Goal: Task Accomplishment & Management: Use online tool/utility

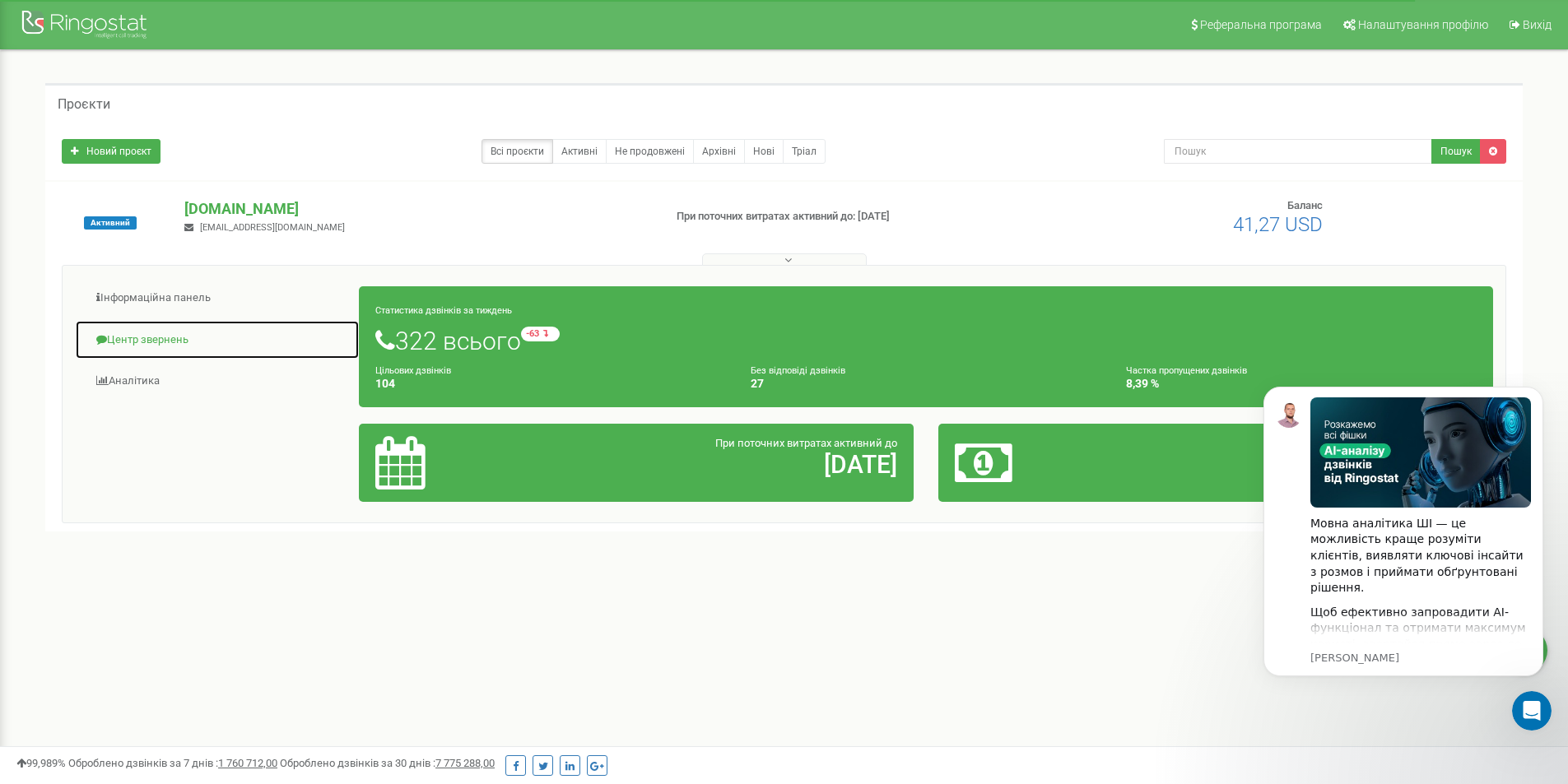
click at [177, 344] on link "Центр звернень" at bounding box center [217, 340] width 285 height 41
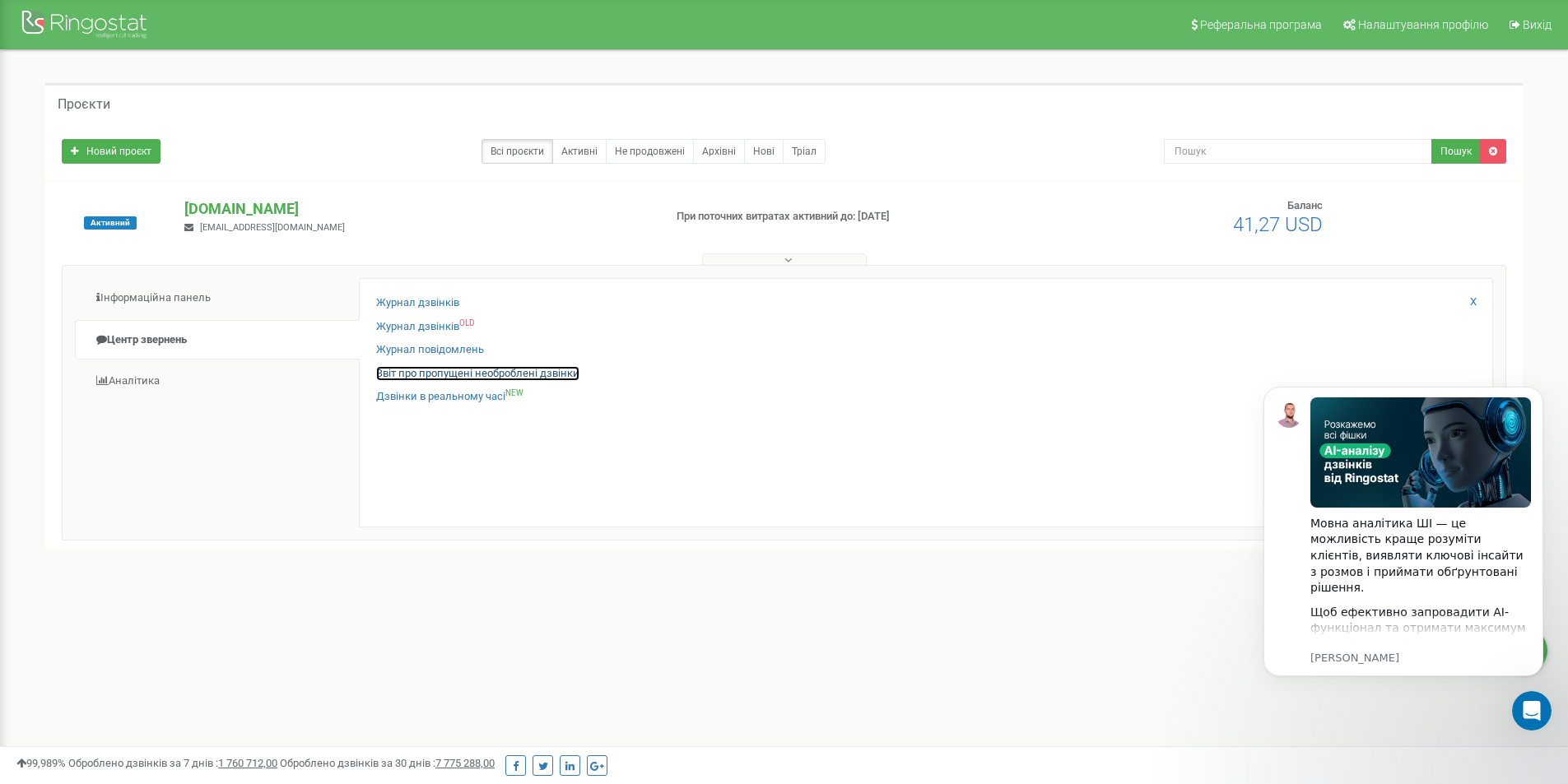
click at [466, 369] on link "Звіт про пропущені необроблені дзвінки" at bounding box center [478, 374] width 203 height 16
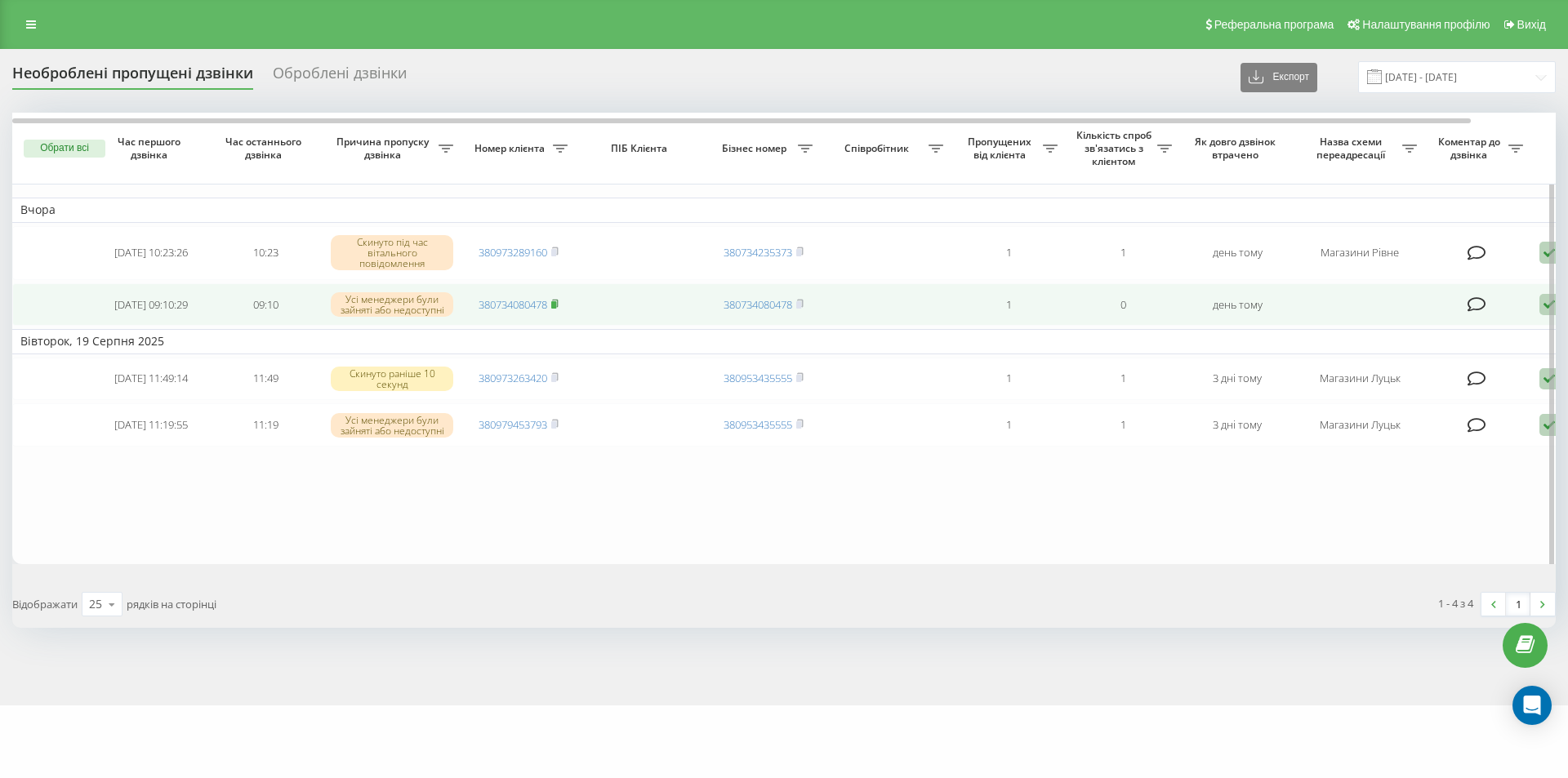
click at [556, 305] on rect at bounding box center [553, 305] width 5 height 7
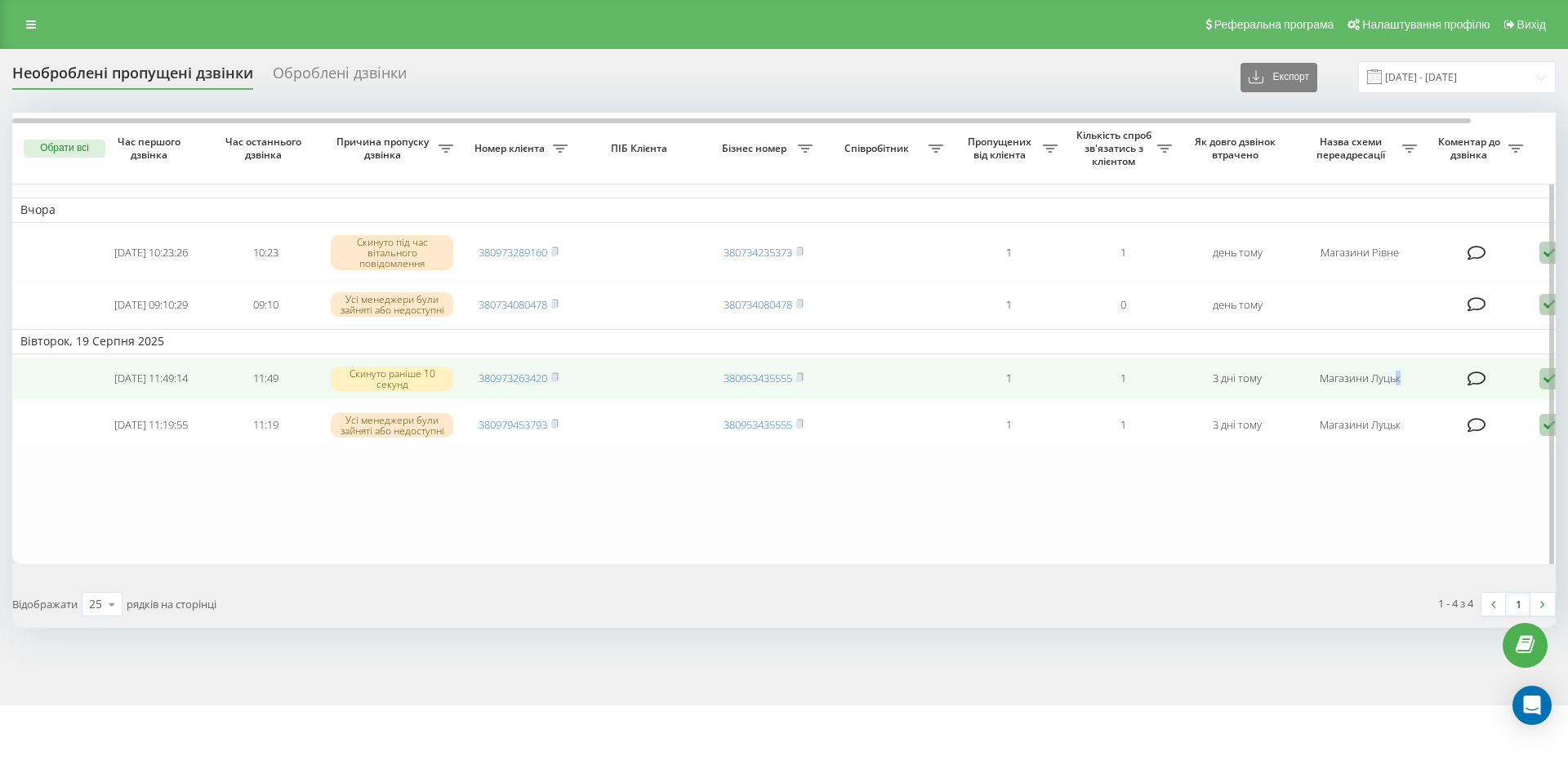
drag, startPoint x: 1417, startPoint y: 391, endPoint x: 1396, endPoint y: 383, distance: 22.5
click at [1396, 383] on td "Магазини Луцьк" at bounding box center [1360, 379] width 130 height 43
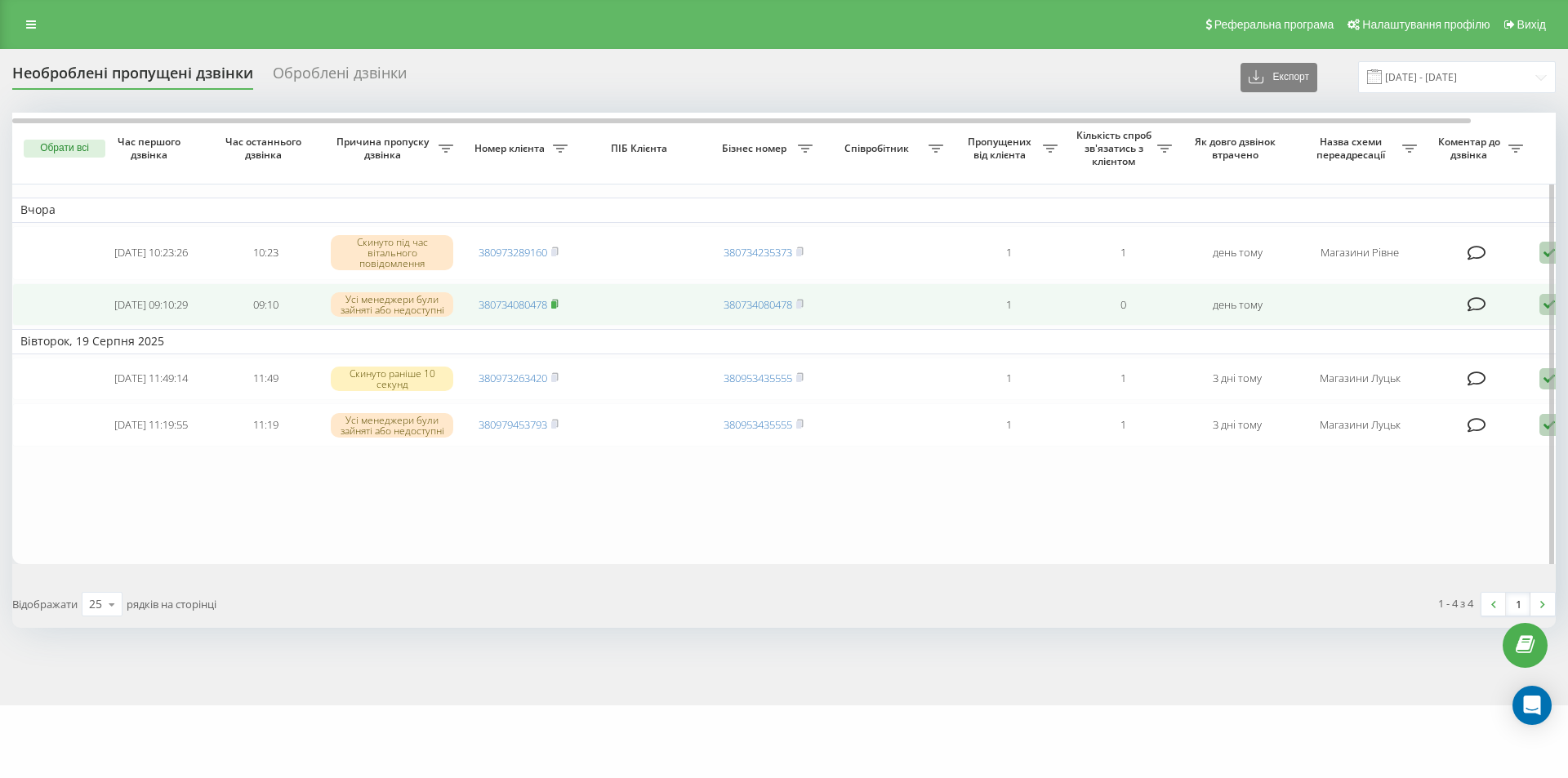
click at [559, 307] on icon at bounding box center [555, 304] width 7 height 10
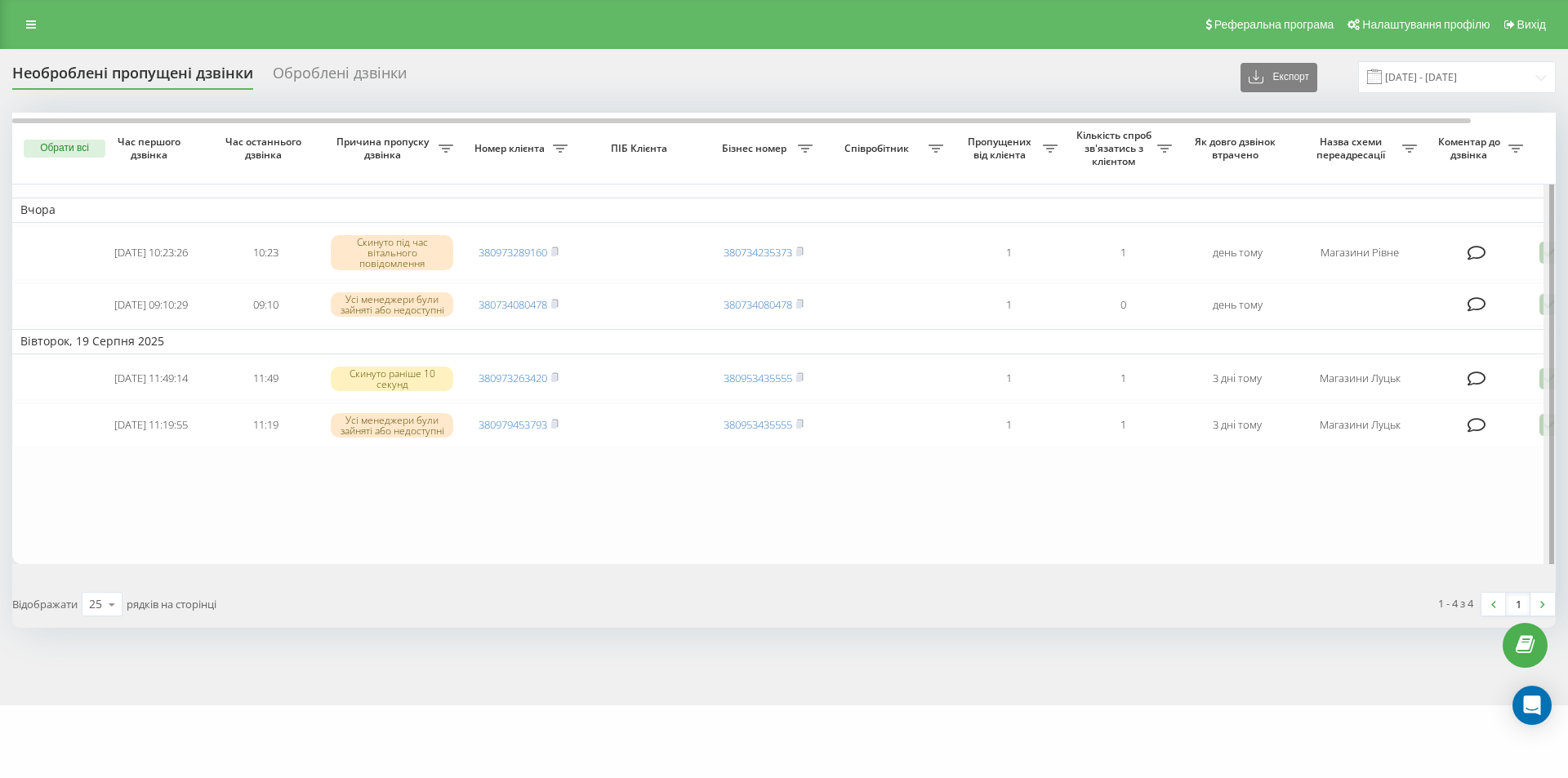
click at [1548, 305] on div at bounding box center [1550, 342] width 12 height 459
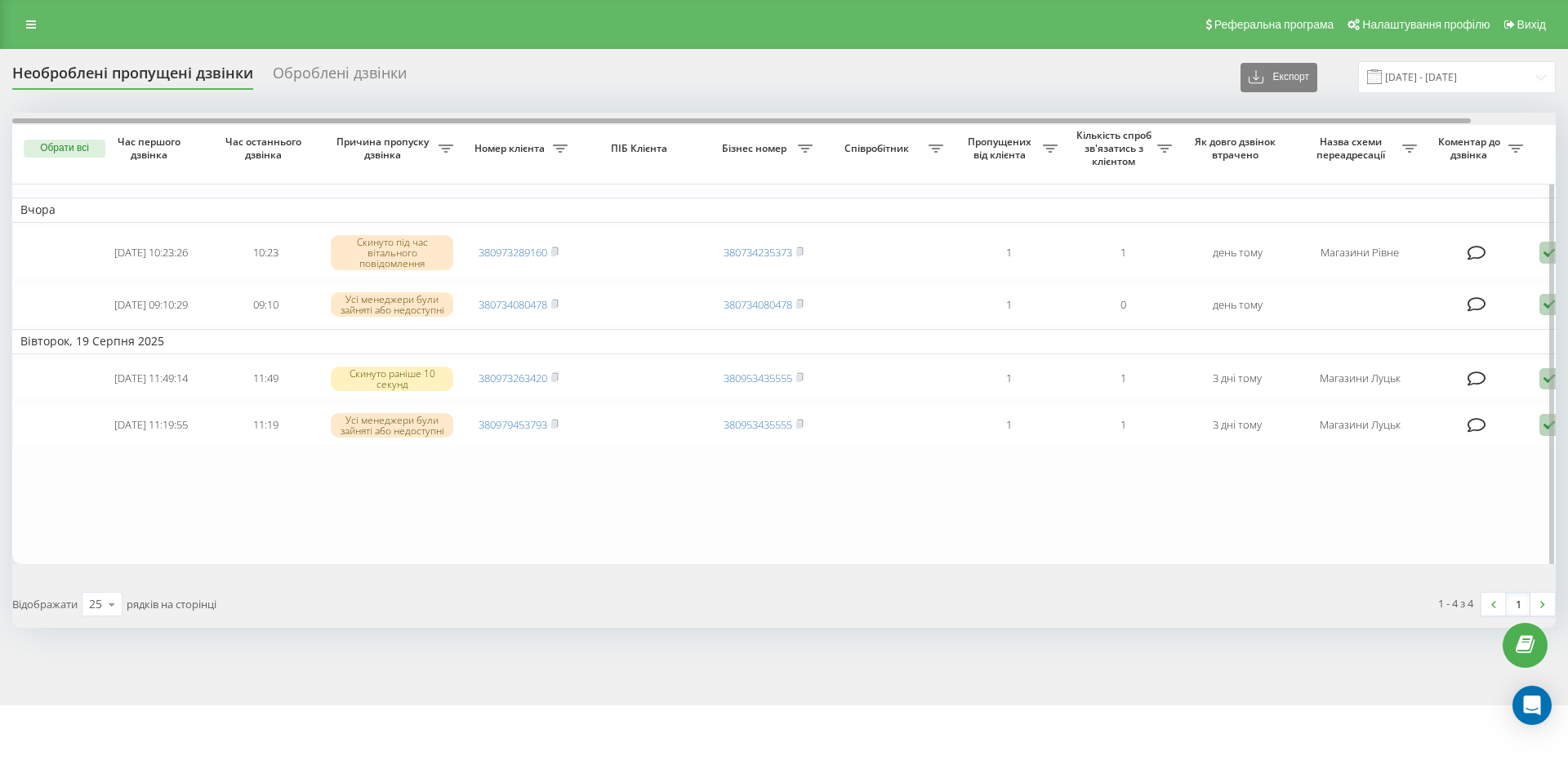
scroll to position [0, 90]
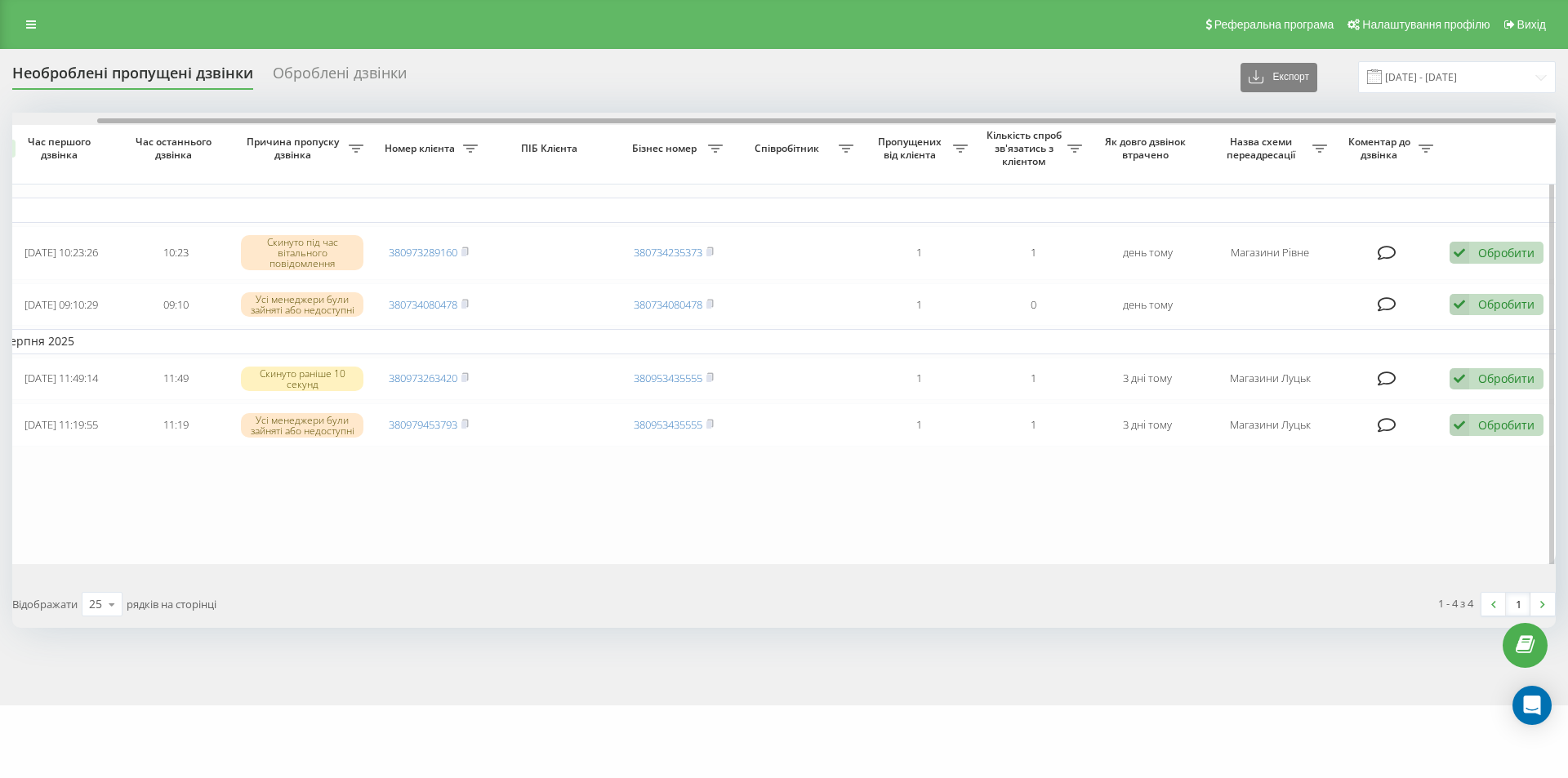
drag, startPoint x: 1069, startPoint y: 119, endPoint x: 1251, endPoint y: 123, distance: 182.0
click at [1251, 123] on div at bounding box center [827, 120] width 1459 height 5
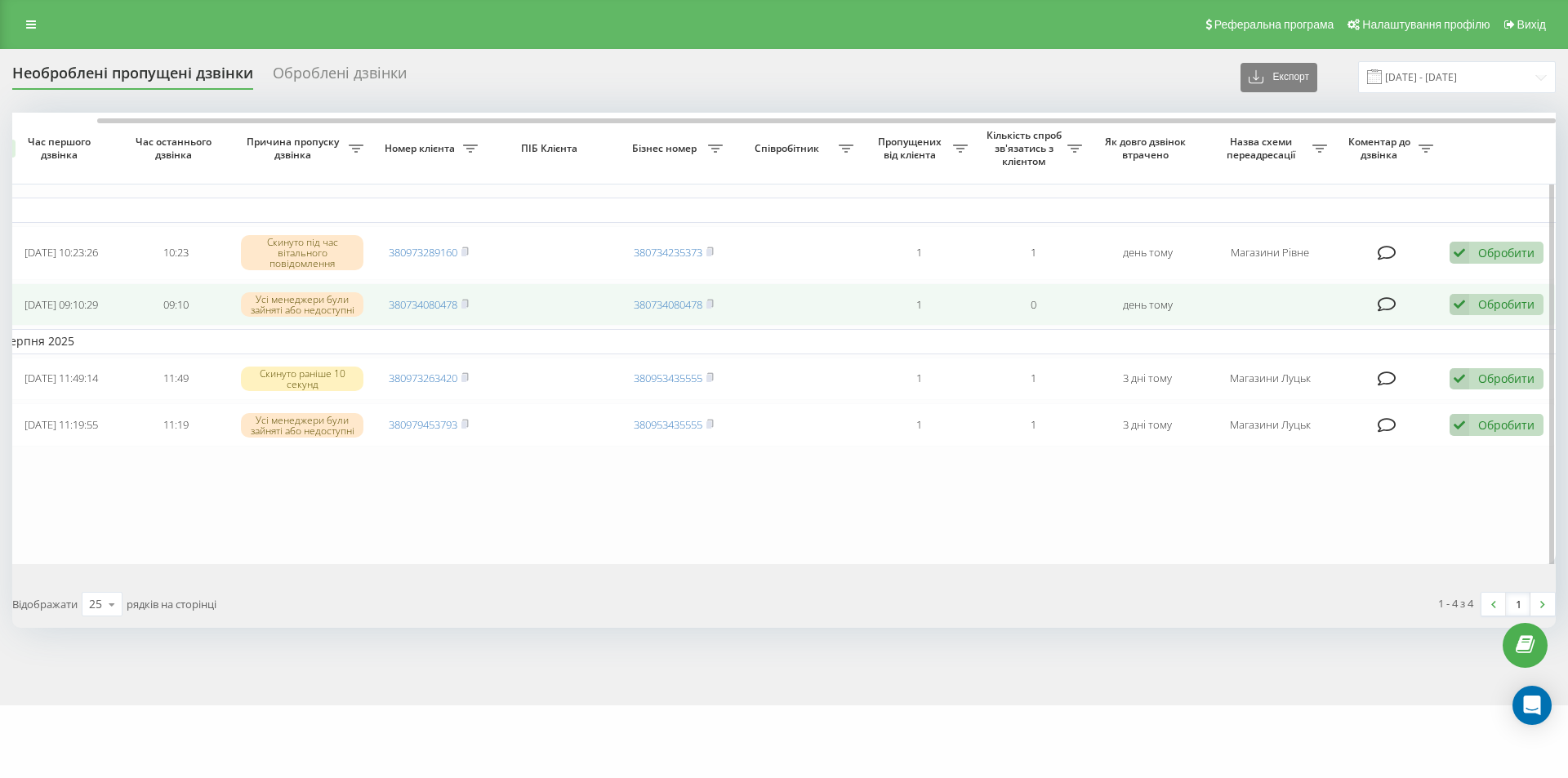
click at [1514, 312] on div "Обробити" at bounding box center [1506, 304] width 56 height 16
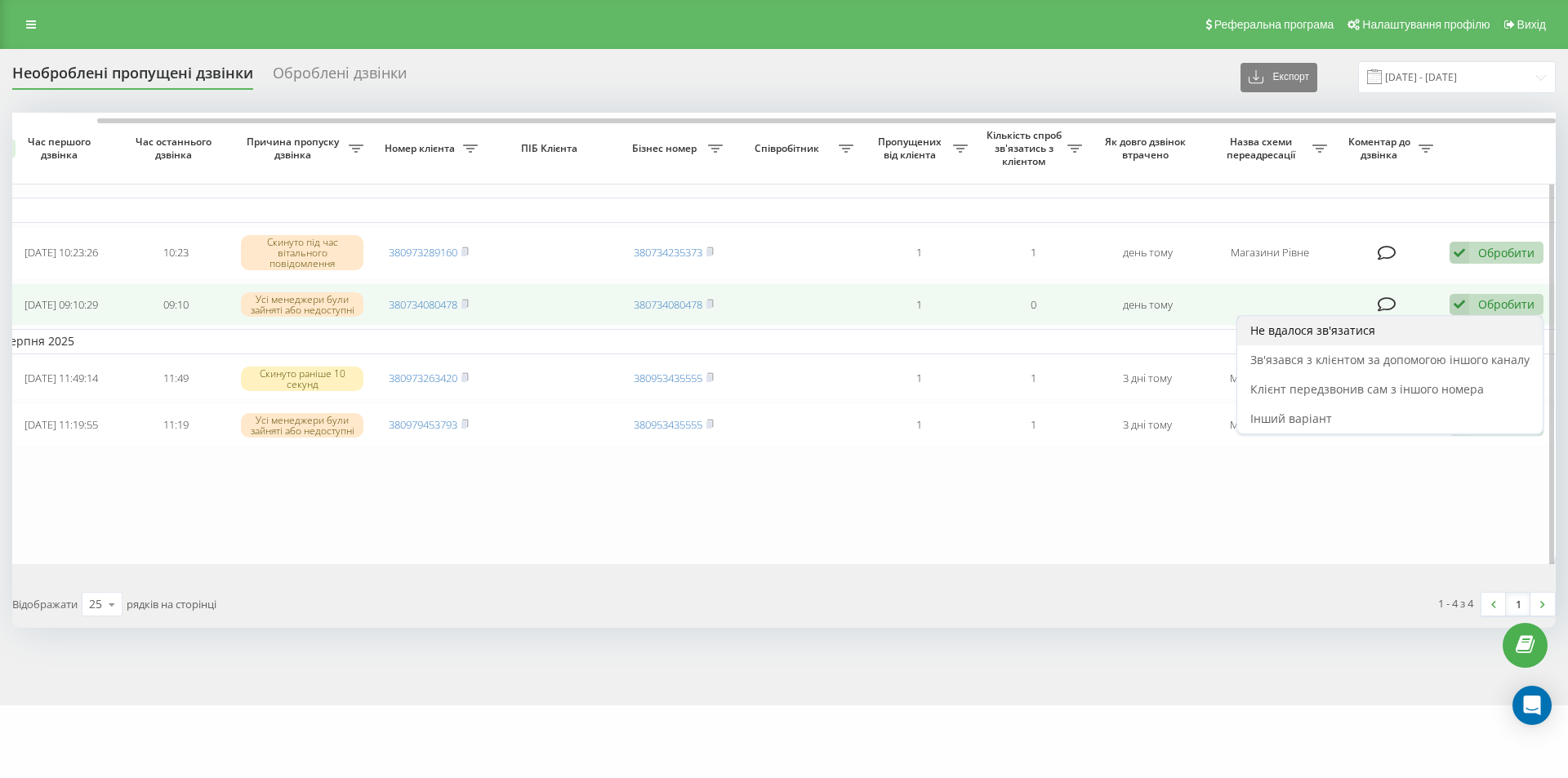
click at [1351, 343] on div "Не вдалося зв'язатися" at bounding box center [1390, 331] width 306 height 29
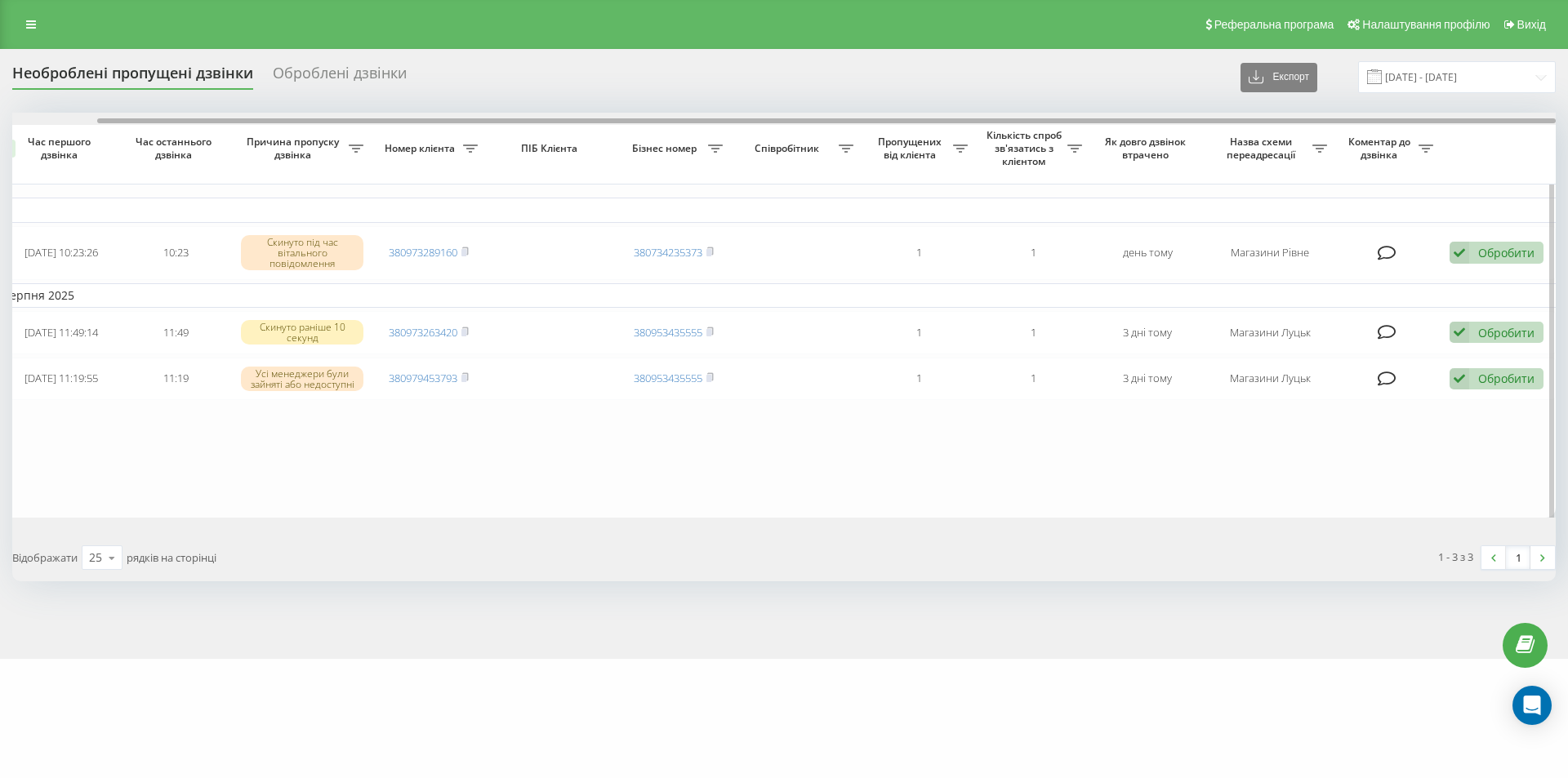
drag, startPoint x: 1108, startPoint y: 120, endPoint x: 1247, endPoint y: 117, distance: 139.0
click at [1247, 117] on div at bounding box center [784, 118] width 1544 height 12
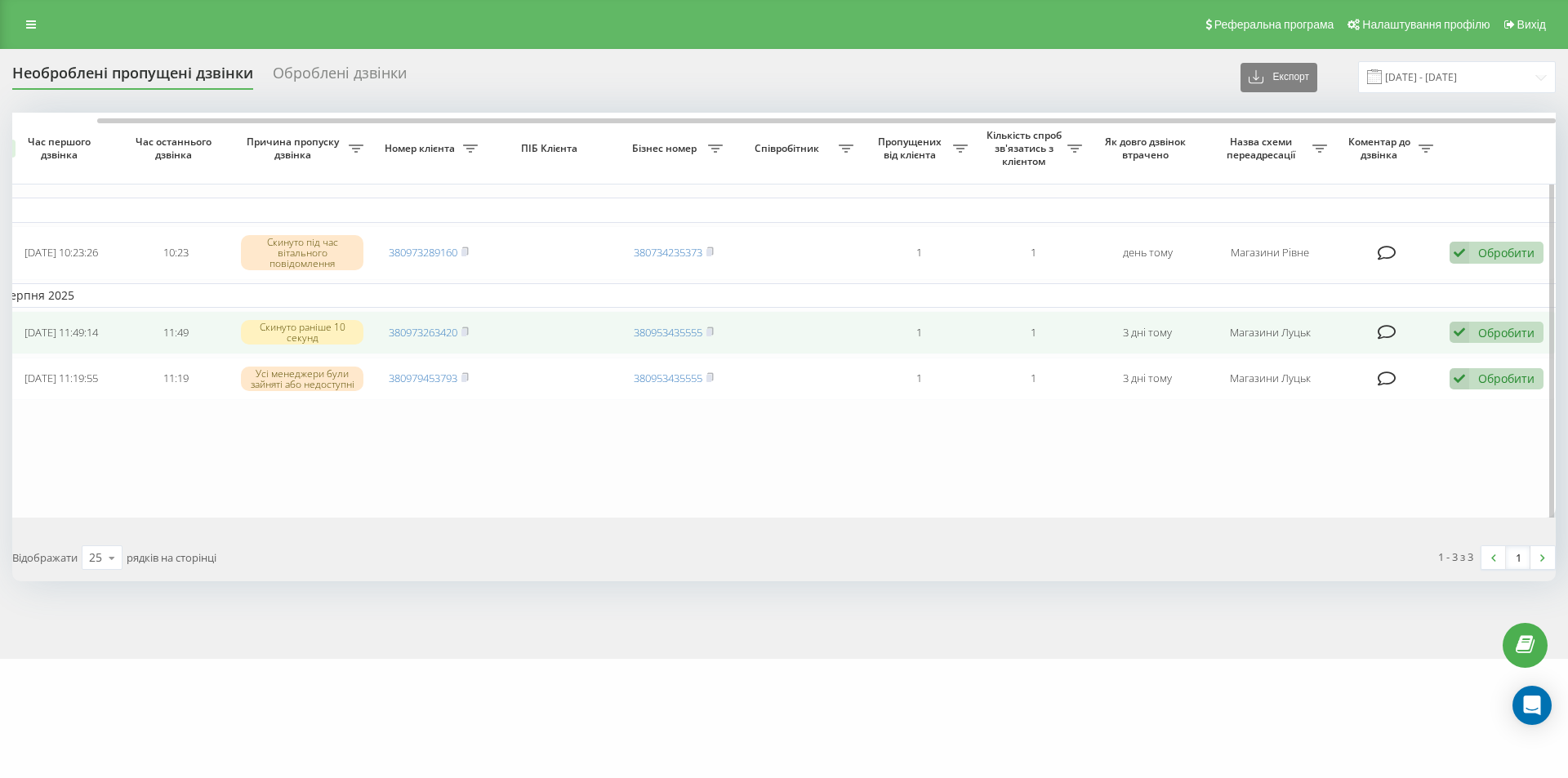
click at [1483, 330] on div "Обробити" at bounding box center [1506, 332] width 56 height 16
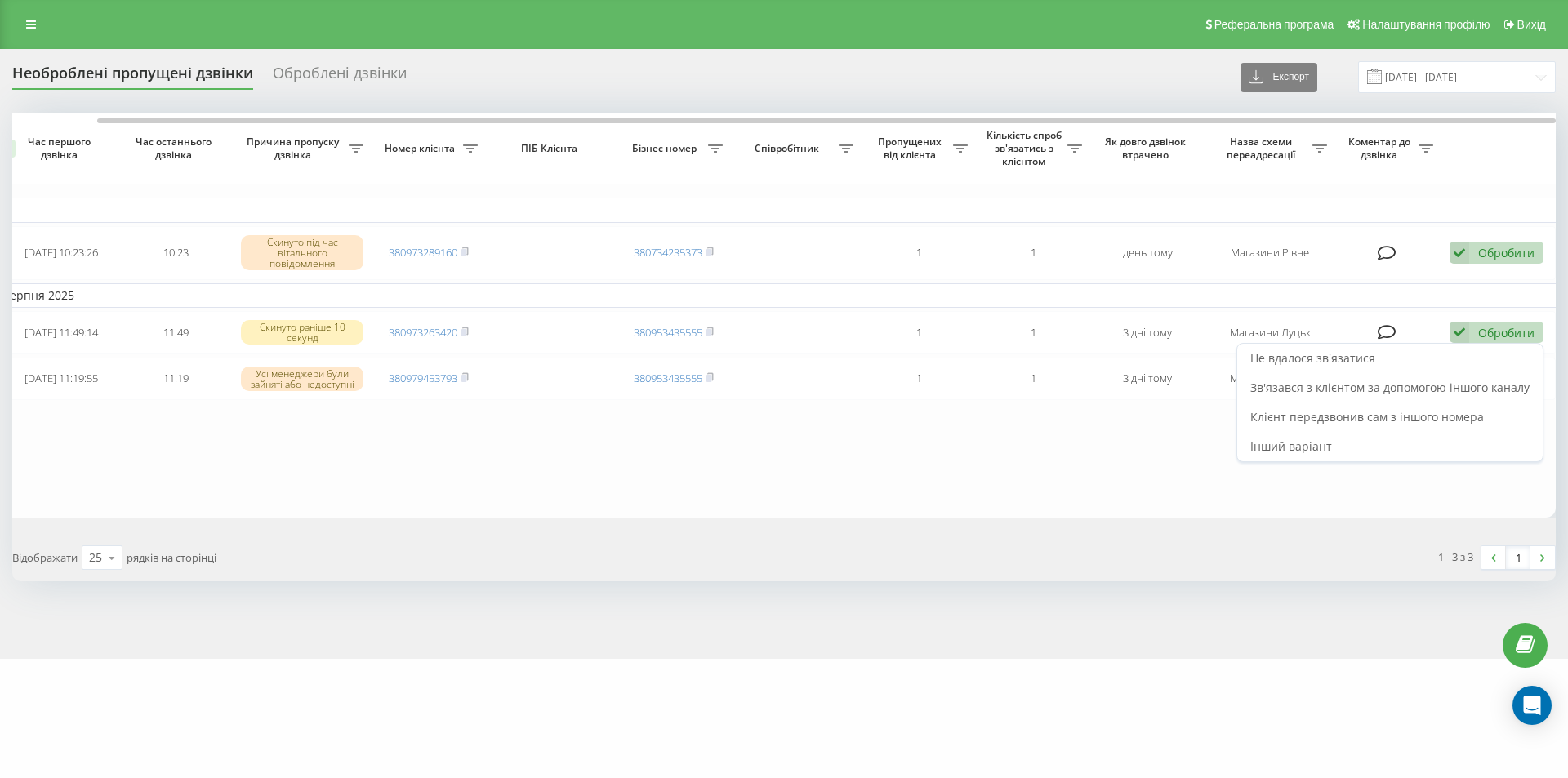
click at [1360, 407] on div "Клієнт передзвонив сам з іншого номера" at bounding box center [1390, 417] width 306 height 29
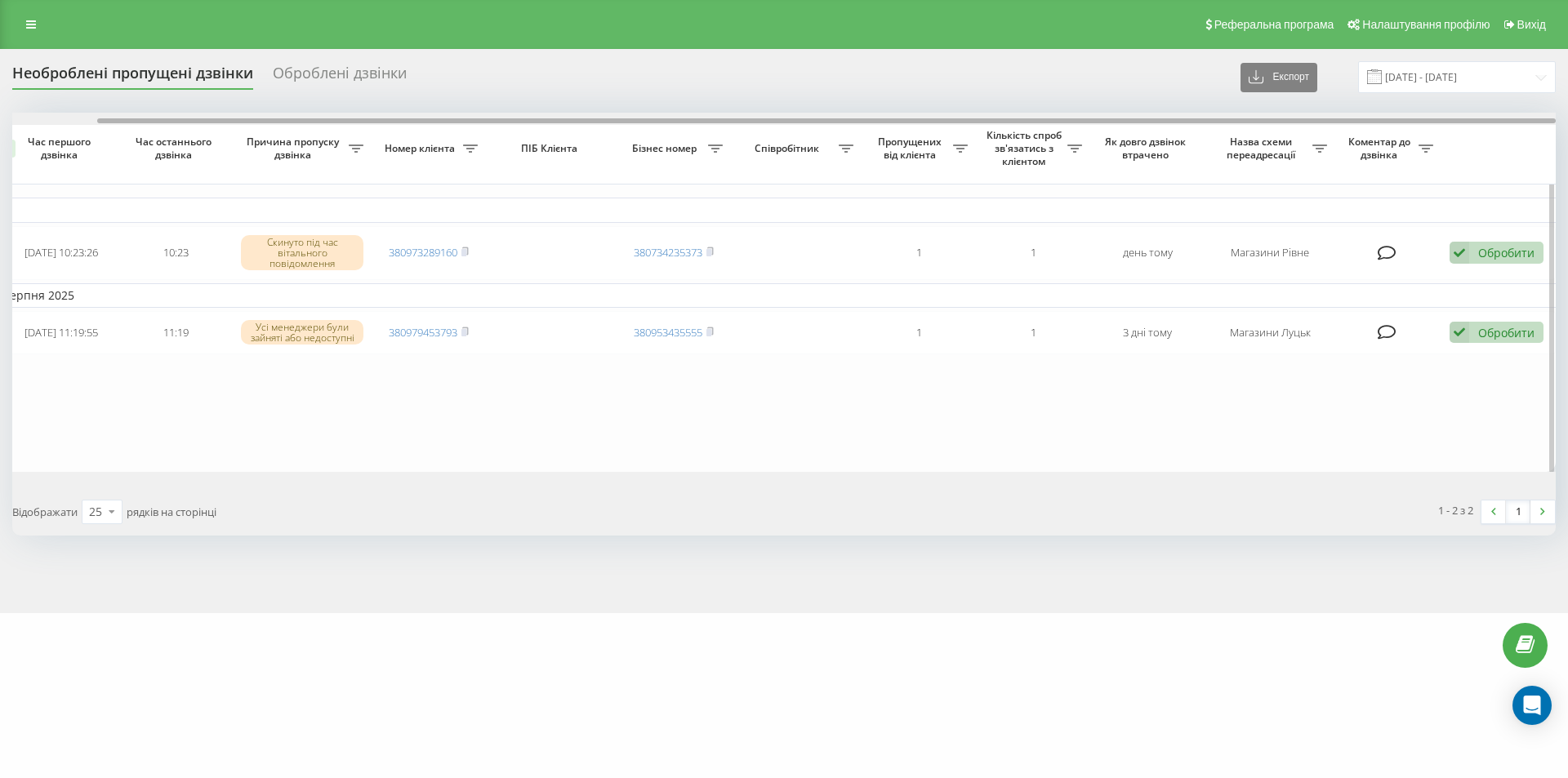
drag, startPoint x: 1073, startPoint y: 120, endPoint x: 1249, endPoint y: 128, distance: 176.2
click at [1240, 120] on div at bounding box center [827, 120] width 1459 height 5
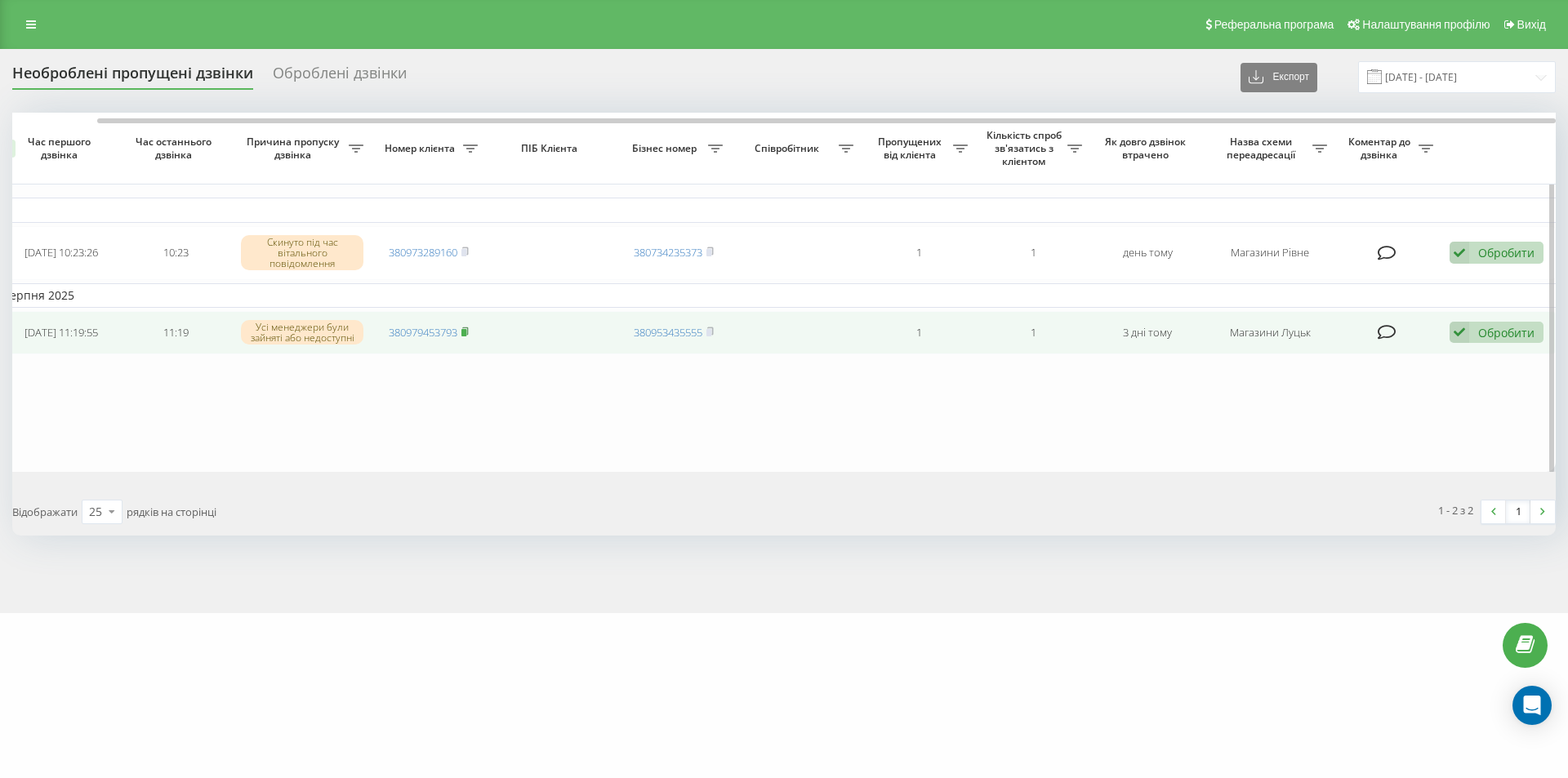
click at [466, 333] on rect at bounding box center [463, 333] width 5 height 7
click at [1486, 333] on div "Обробити" at bounding box center [1506, 332] width 56 height 16
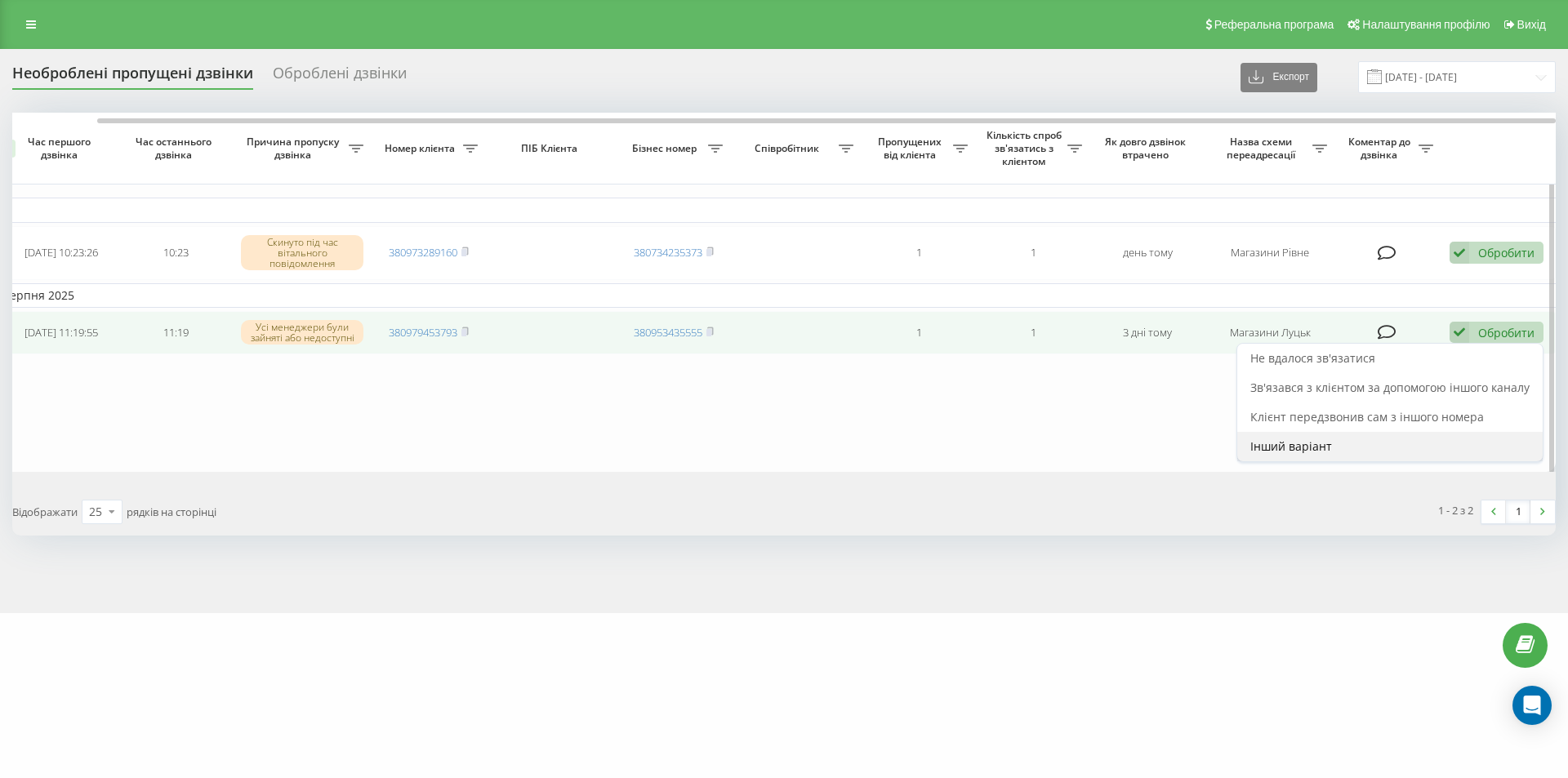
click at [1340, 440] on div "Інший варіант" at bounding box center [1390, 447] width 306 height 29
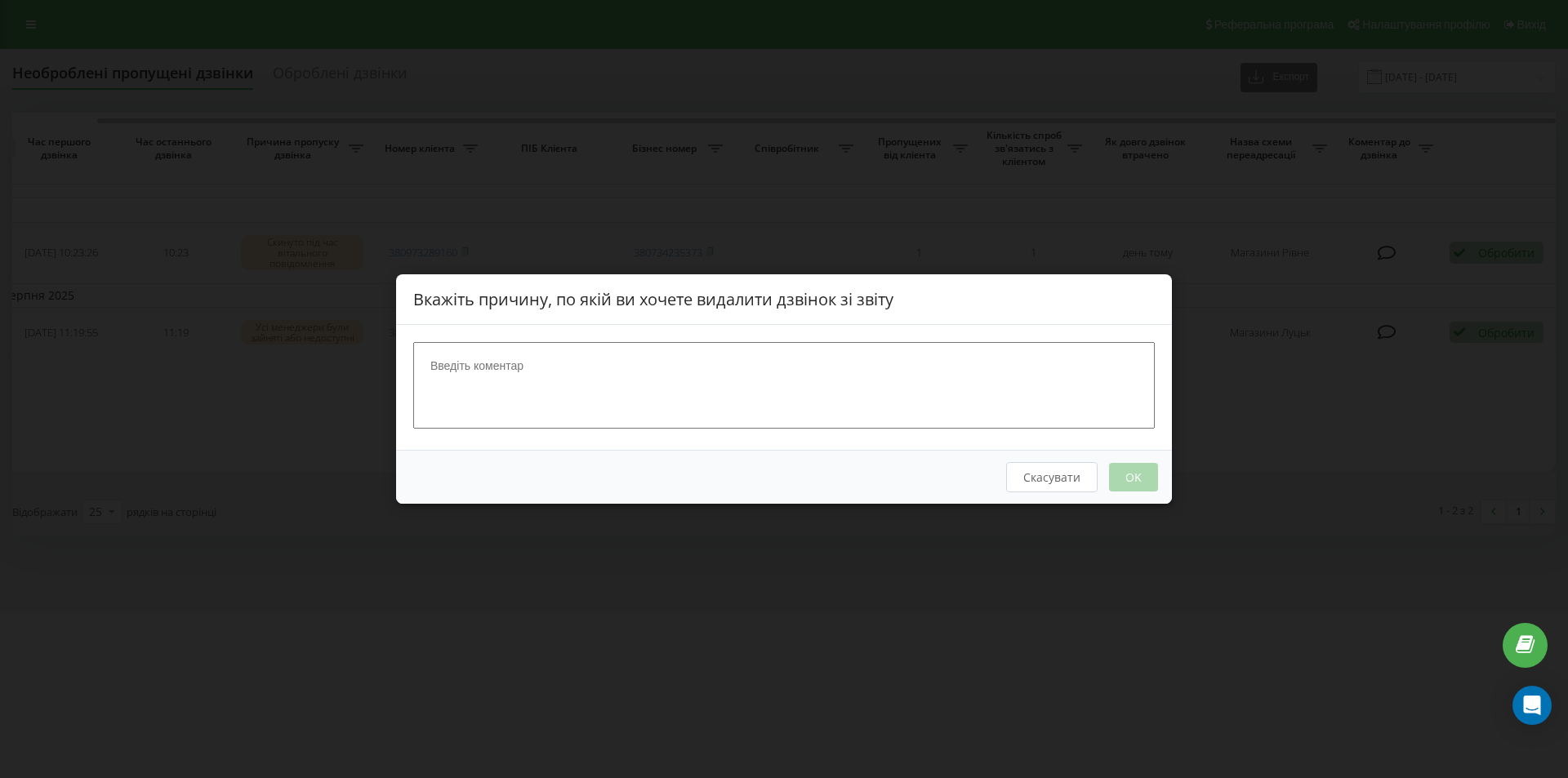
click at [726, 377] on textarea at bounding box center [784, 385] width 741 height 86
type textarea "прийшов на магазин фізично"
click at [1154, 480] on button "OK" at bounding box center [1133, 477] width 49 height 28
